Goal: Information Seeking & Learning: Learn about a topic

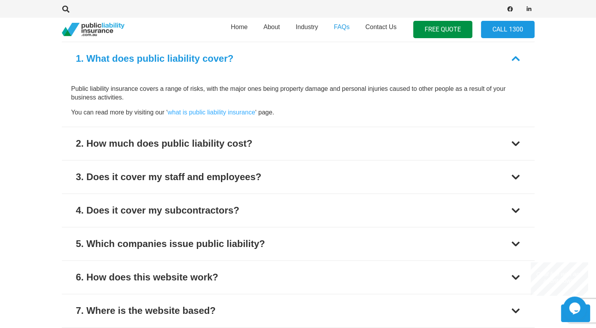
scroll to position [350, 0]
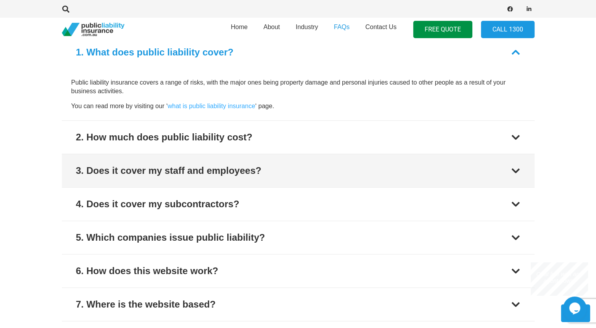
click at [513, 169] on div at bounding box center [515, 170] width 9 height 9
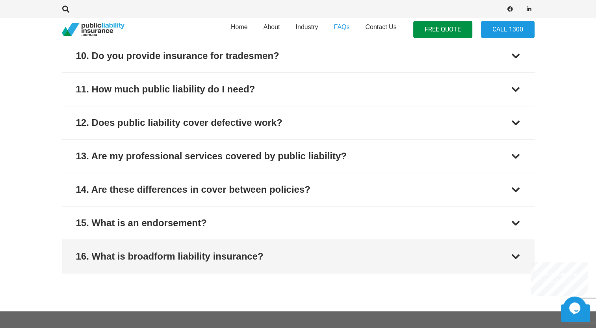
scroll to position [699, 0]
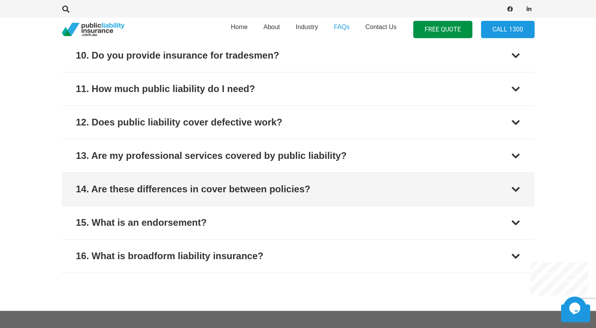
click at [515, 189] on div at bounding box center [515, 189] width 9 height 9
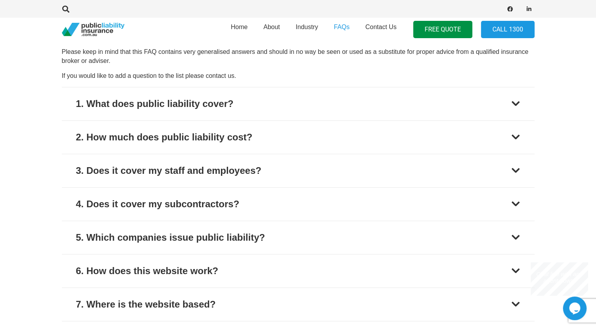
scroll to position [298, 0]
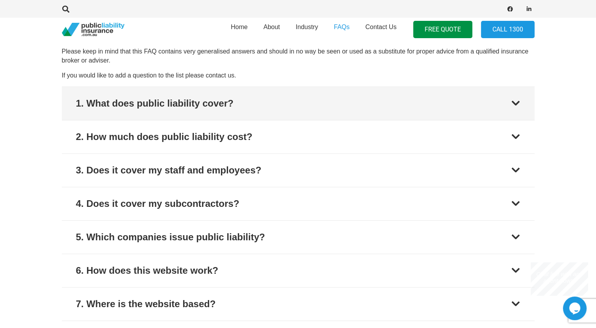
click at [231, 97] on div "1. What does public liability cover?" at bounding box center [154, 103] width 157 height 14
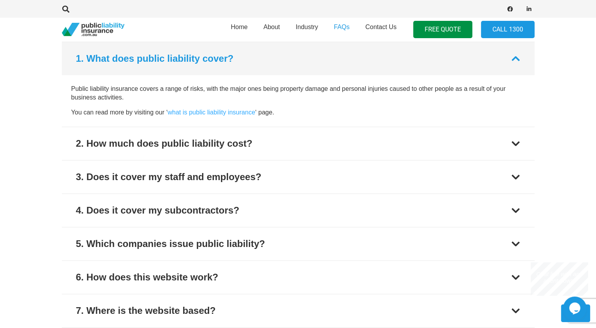
scroll to position [344, 0]
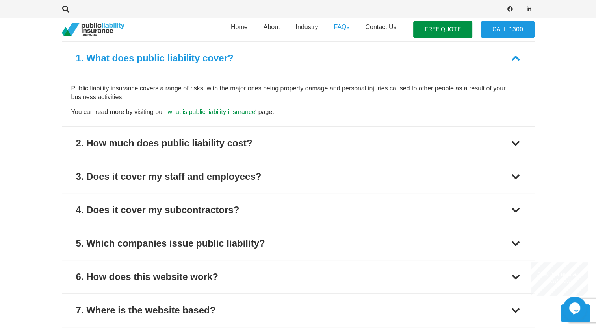
click at [213, 110] on link "what is public liability insurance" at bounding box center [210, 112] width 87 height 7
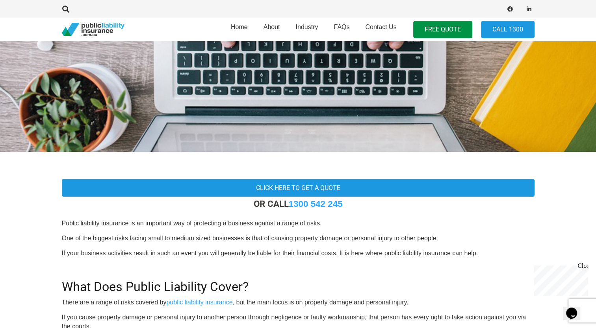
scroll to position [87, 0]
